Goal: Transaction & Acquisition: Purchase product/service

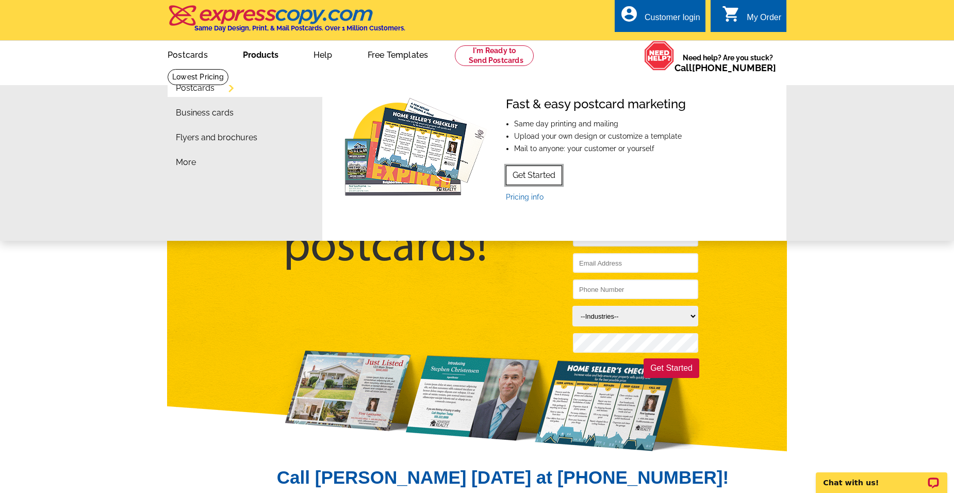
click at [526, 175] on link "Get Started" at bounding box center [534, 176] width 56 height 20
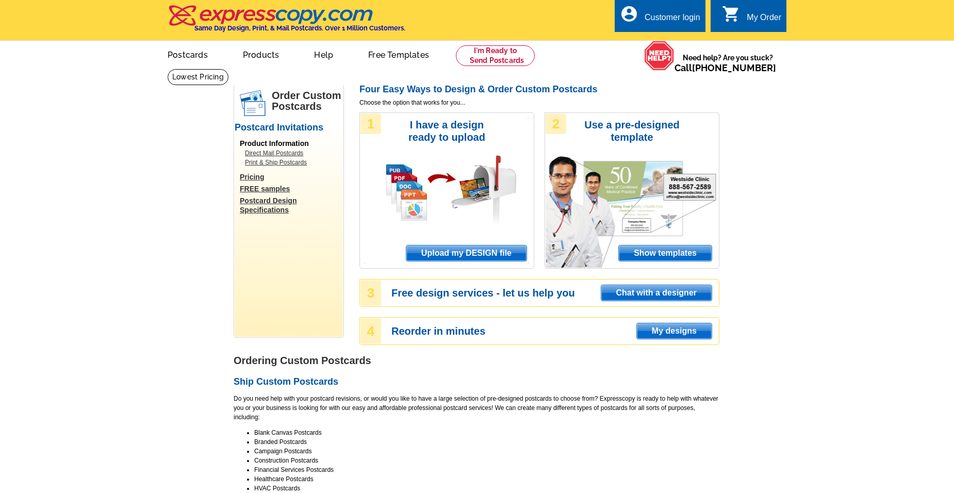
click at [190, 58] on link "Postcards" at bounding box center [187, 54] width 73 height 24
